Goal: Contribute content: Add original content to the website for others to see

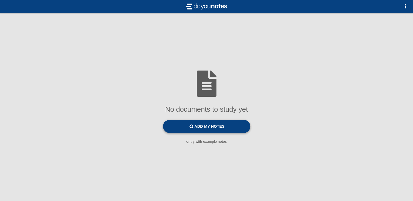
click at [242, 125] on label "Add my notes" at bounding box center [206, 126] width 87 height 13
click at [0, 0] on input "Add my notes" at bounding box center [0, 0] width 0 height 0
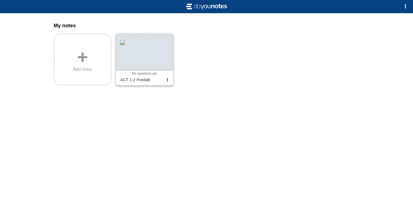
click at [146, 67] on div at bounding box center [144, 52] width 57 height 37
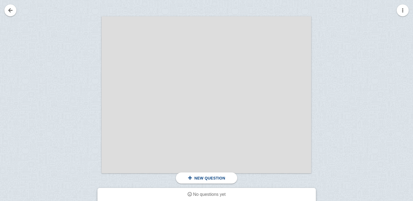
scroll to position [55, 0]
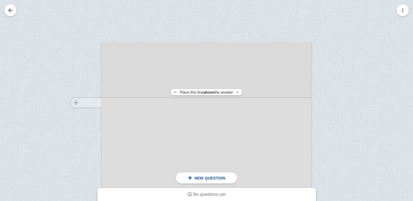
click at [92, 103] on div at bounding box center [83, 126] width 37 height 157
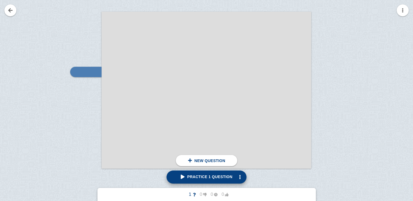
click at [215, 176] on span "Practice 1 question" at bounding box center [207, 177] width 52 height 4
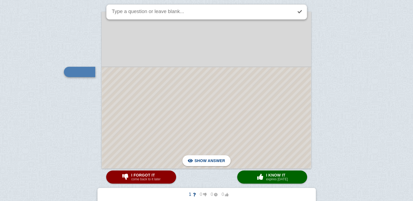
click at [218, 79] on div at bounding box center [206, 117] width 209 height 101
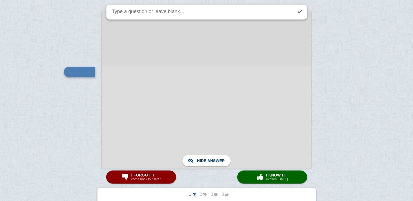
click at [223, 58] on div at bounding box center [205, 90] width 209 height 157
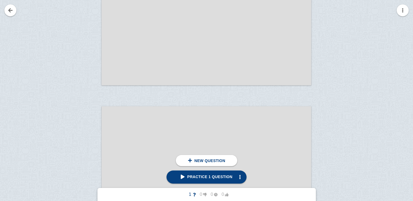
scroll to position [2730, 0]
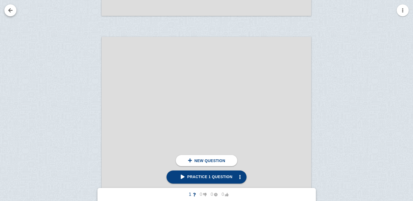
click at [14, 11] on link at bounding box center [10, 10] width 12 height 12
